Goal: Task Accomplishment & Management: Use online tool/utility

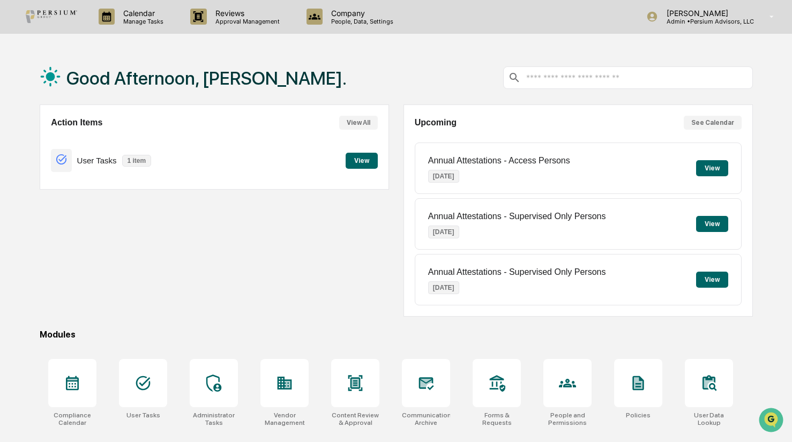
click at [360, 165] on button "View" at bounding box center [362, 161] width 32 height 16
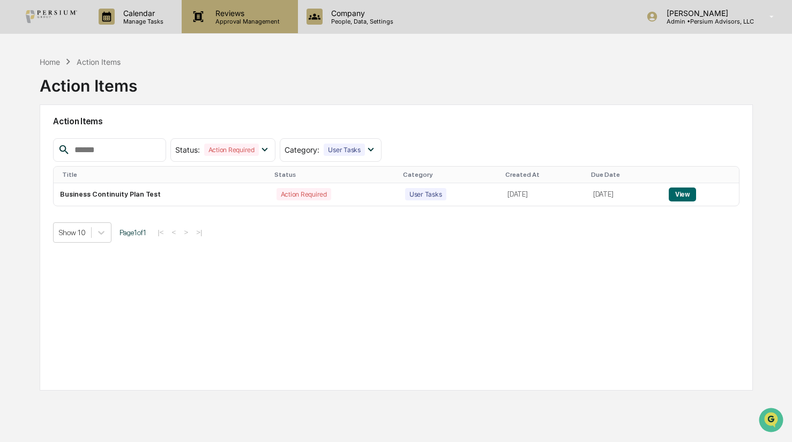
click at [232, 18] on p "Approval Management" at bounding box center [246, 22] width 78 height 8
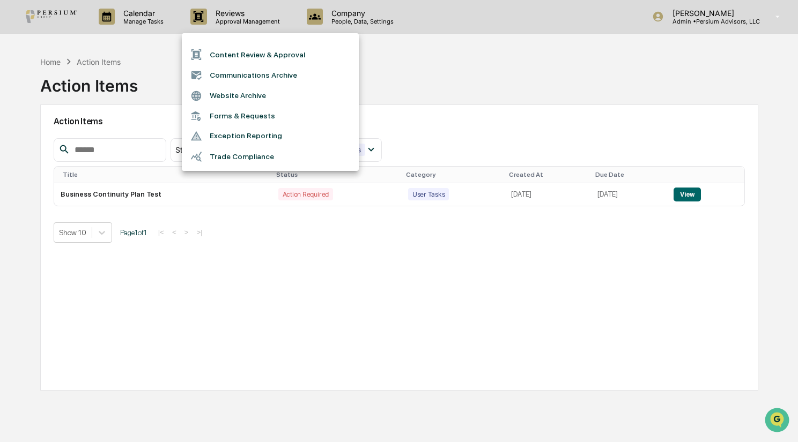
click at [383, 87] on div at bounding box center [399, 221] width 798 height 442
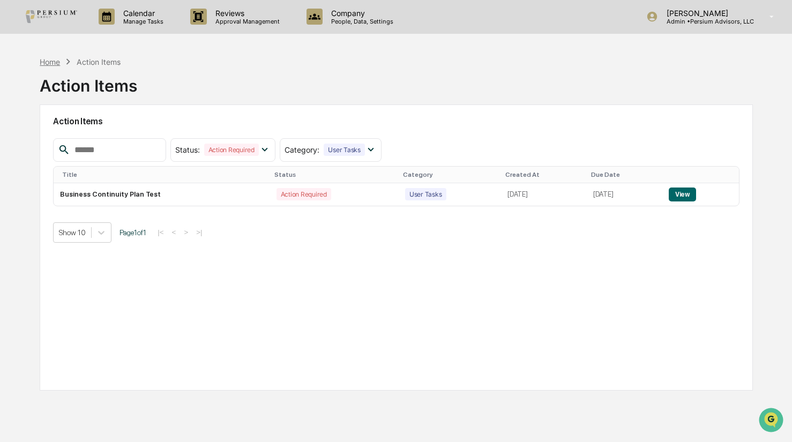
click at [48, 57] on div "Home" at bounding box center [50, 61] width 20 height 9
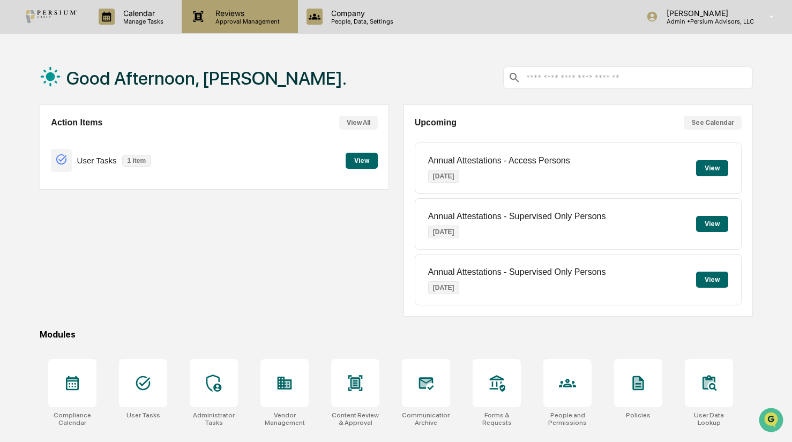
click at [239, 21] on p "Approval Management" at bounding box center [246, 22] width 78 height 8
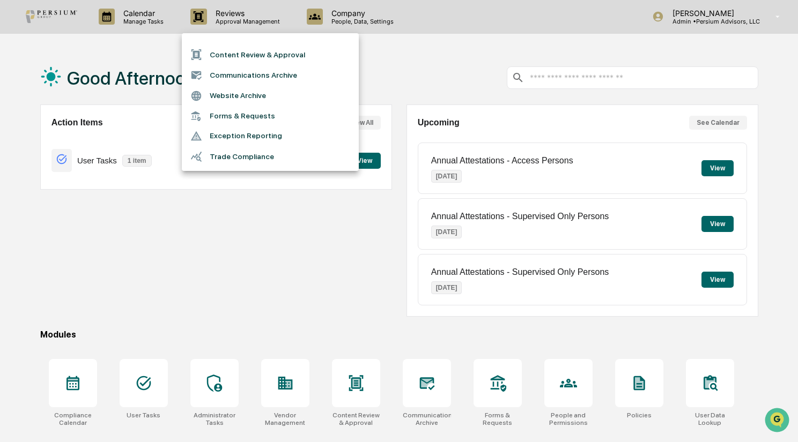
click at [233, 154] on li "Trade Compliance" at bounding box center [270, 156] width 177 height 20
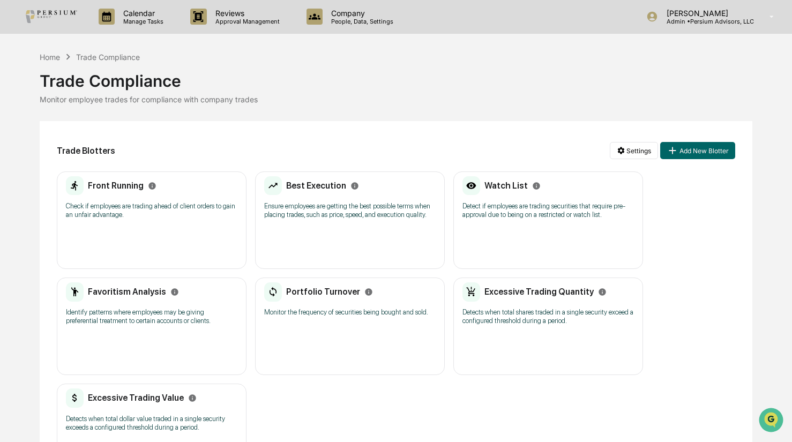
click at [151, 216] on p "Check if employees are trading ahead of client orders to gain an unfair advanta…" at bounding box center [152, 210] width 172 height 17
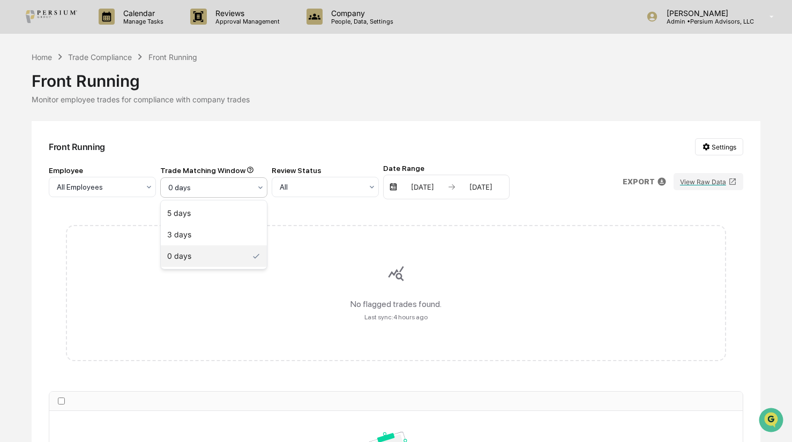
click at [191, 192] on div at bounding box center [209, 187] width 83 height 11
click at [178, 228] on div "3 days" at bounding box center [214, 234] width 106 height 21
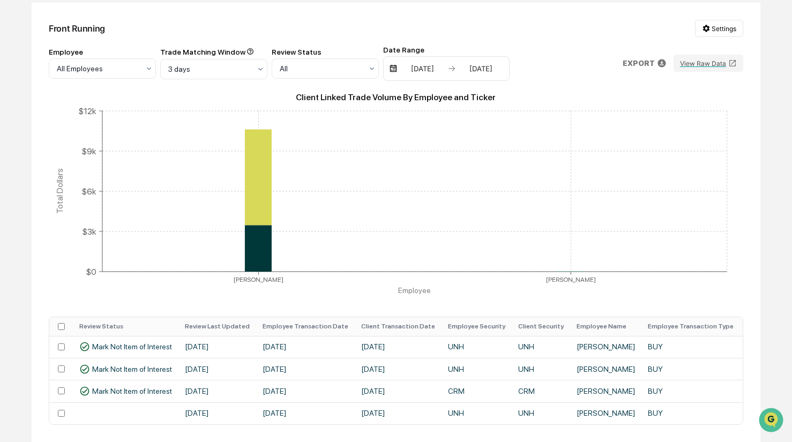
scroll to position [143, 0]
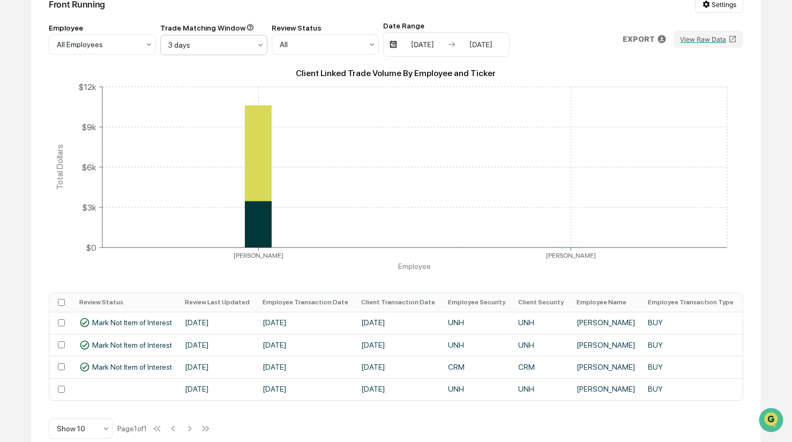
click at [156, 54] on div "3 days" at bounding box center [102, 44] width 107 height 20
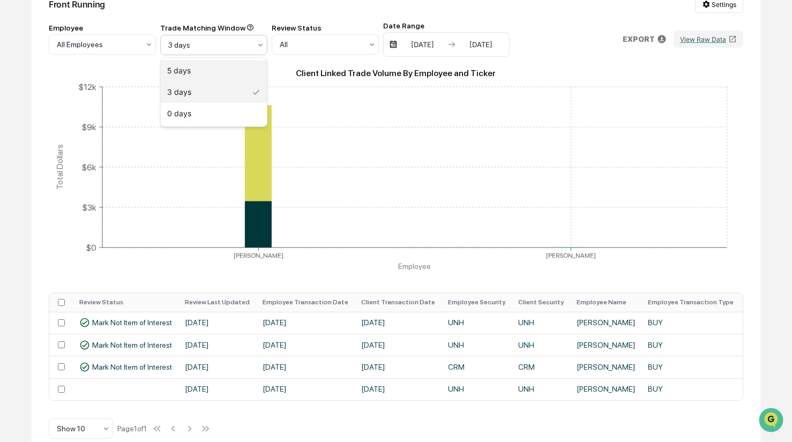
click at [228, 71] on div "5 days" at bounding box center [214, 70] width 106 height 21
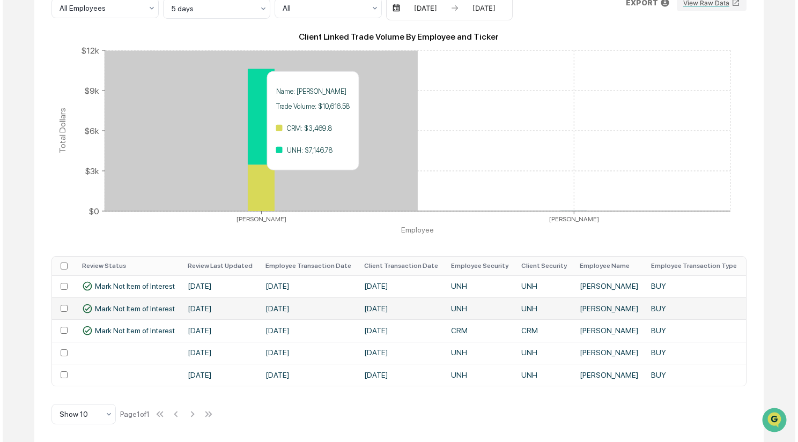
scroll to position [183, 0]
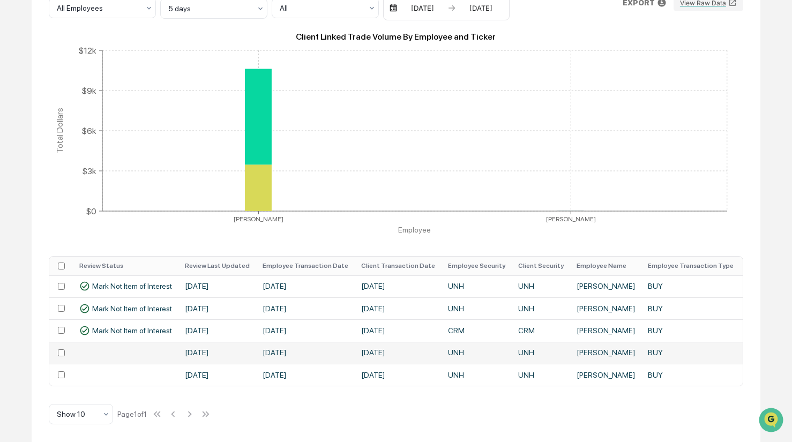
click at [213, 353] on td "[DATE]" at bounding box center [217, 353] width 78 height 22
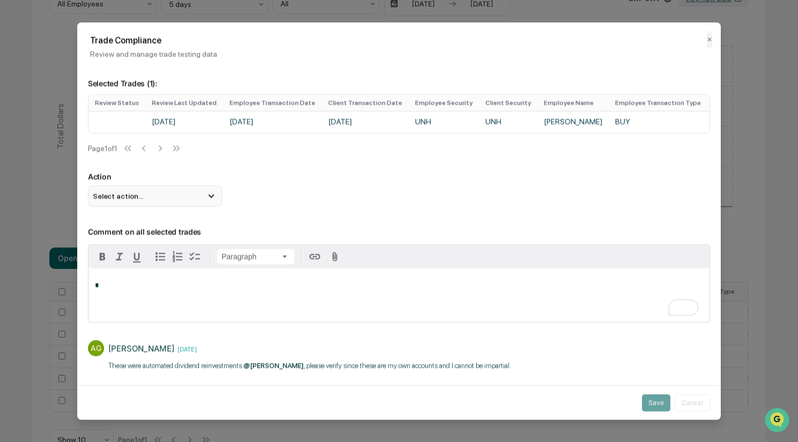
click at [196, 205] on div "Select action..." at bounding box center [155, 195] width 134 height 21
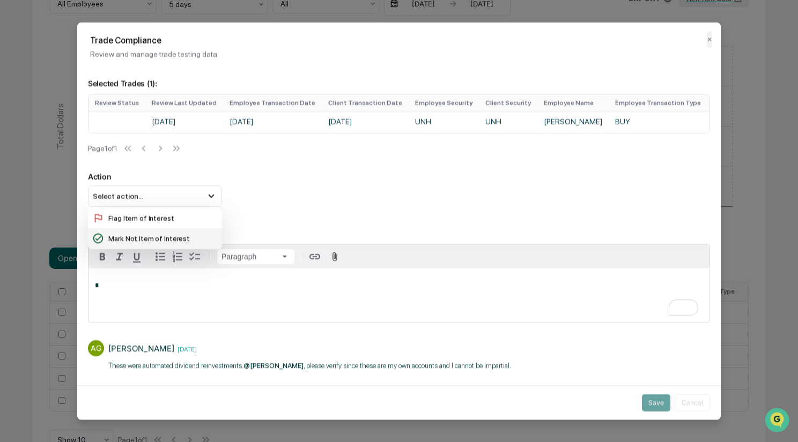
click at [180, 242] on div "Mark Not Item of Interest" at bounding box center [154, 239] width 125 height 12
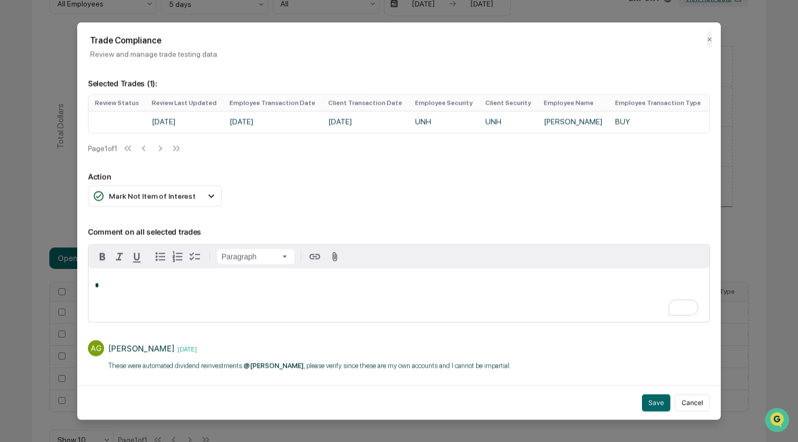
click at [165, 288] on p "*" at bounding box center [399, 286] width 608 height 8
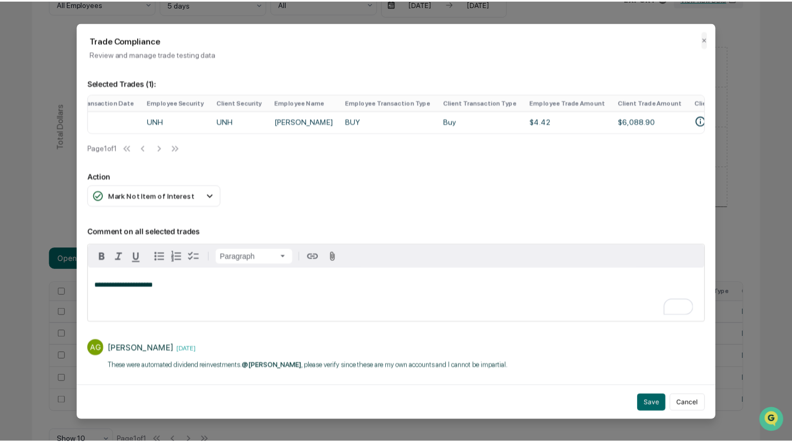
scroll to position [0, 278]
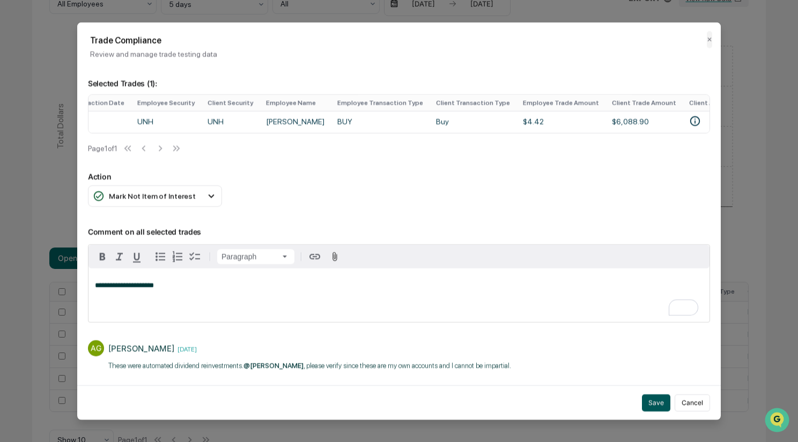
click at [656, 397] on button "Save" at bounding box center [656, 402] width 28 height 17
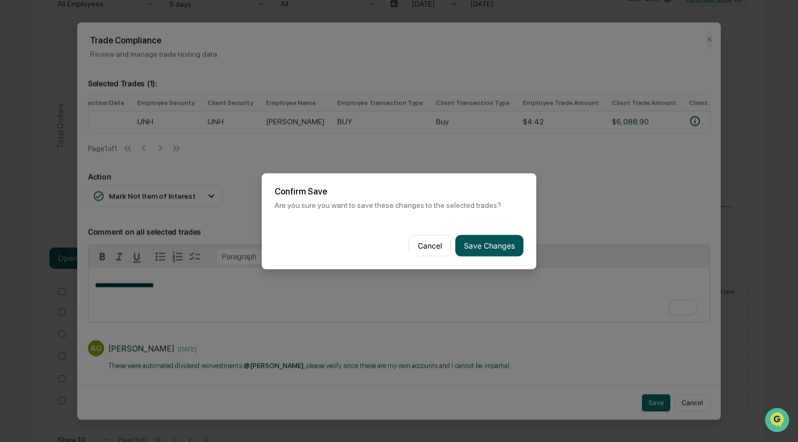
click at [498, 247] on button "Save Changes" at bounding box center [489, 245] width 68 height 21
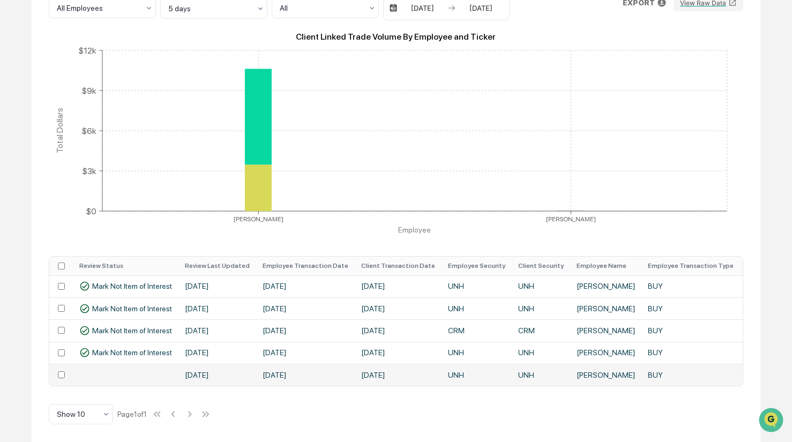
click at [146, 370] on td at bounding box center [126, 375] width 106 height 22
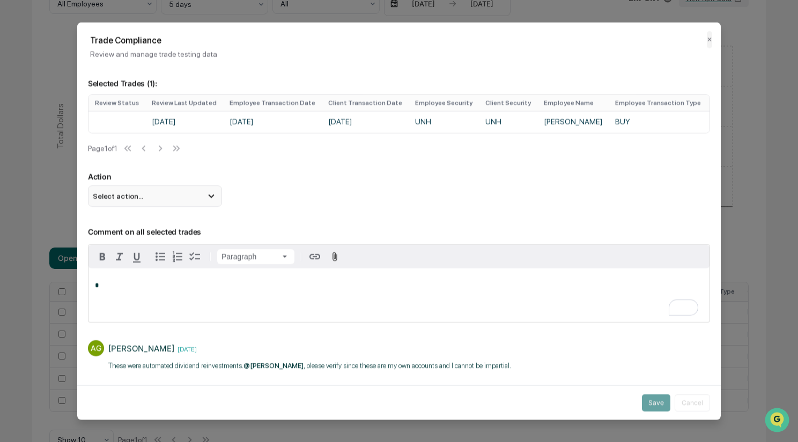
click at [194, 204] on div "Select action..." at bounding box center [155, 195] width 134 height 21
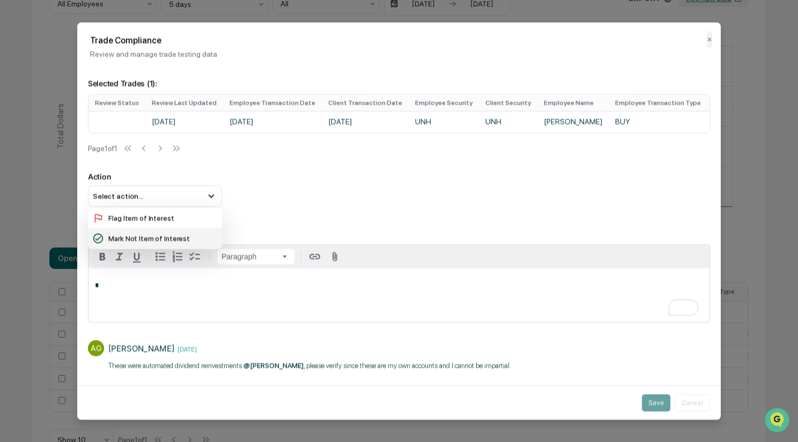
click at [164, 236] on div "Mark Not Item of Interest" at bounding box center [155, 238] width 134 height 20
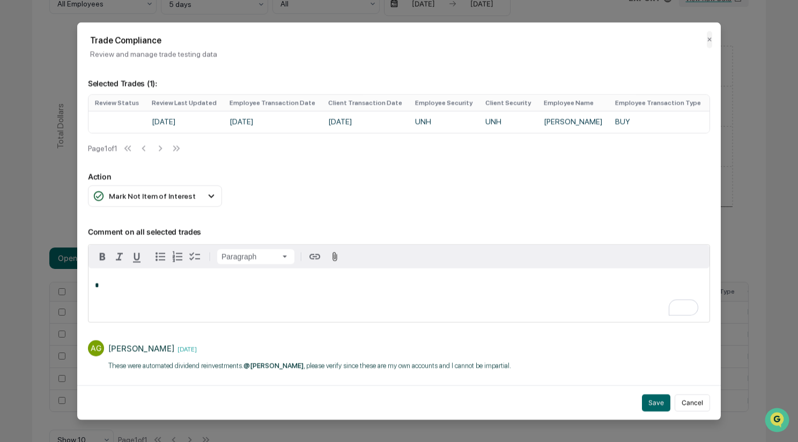
click at [157, 288] on p "*" at bounding box center [399, 286] width 608 height 8
click at [659, 399] on button "Save" at bounding box center [656, 402] width 28 height 17
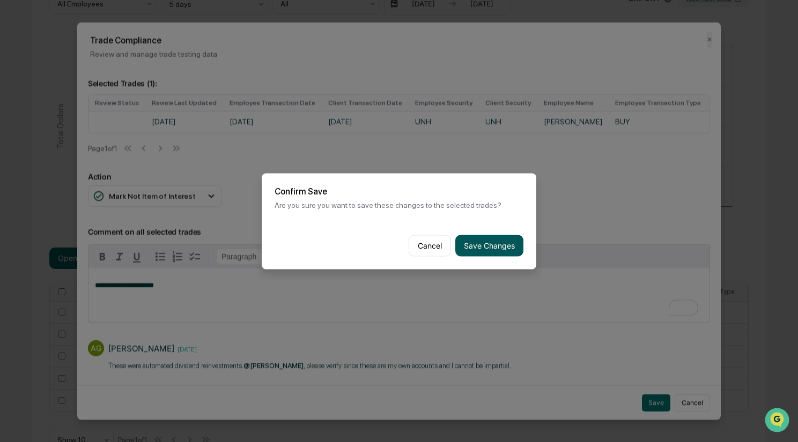
click at [508, 243] on button "Save Changes" at bounding box center [489, 245] width 68 height 21
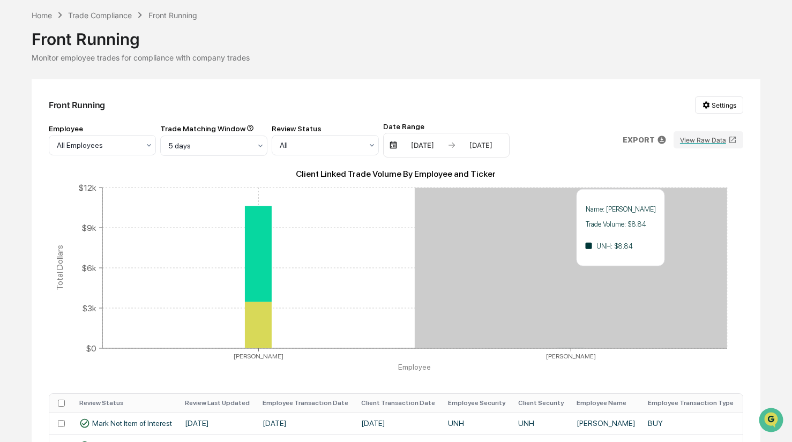
scroll to position [41, 0]
